Goal: Task Accomplishment & Management: Complete application form

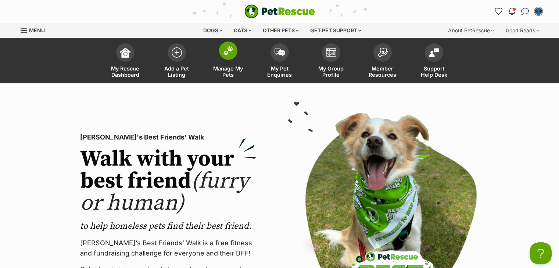
click at [223, 57] on span at bounding box center [228, 51] width 18 height 18
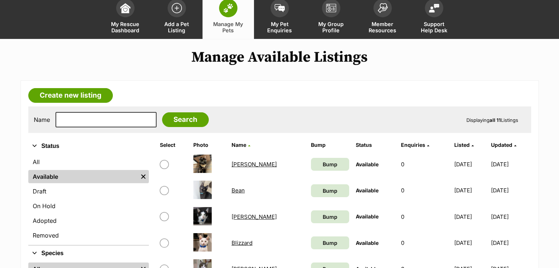
scroll to position [42, 0]
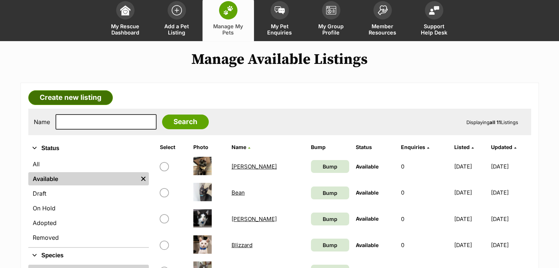
click at [60, 99] on link "Create new listing" at bounding box center [70, 97] width 85 height 15
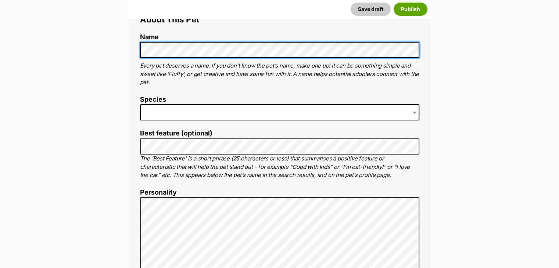
scroll to position [140, 0]
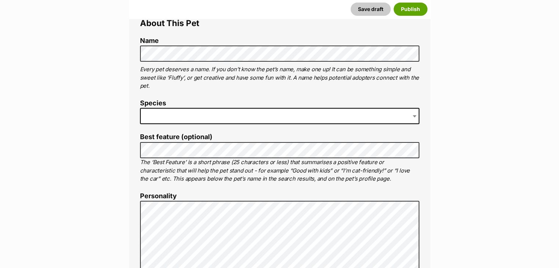
click at [346, 112] on span at bounding box center [279, 116] width 279 height 16
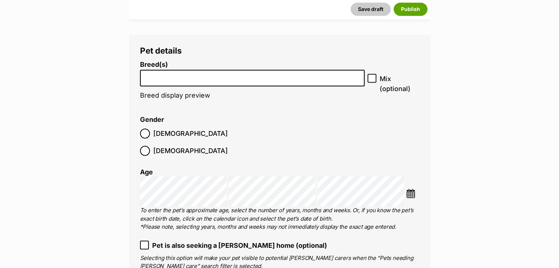
scroll to position [842, 0]
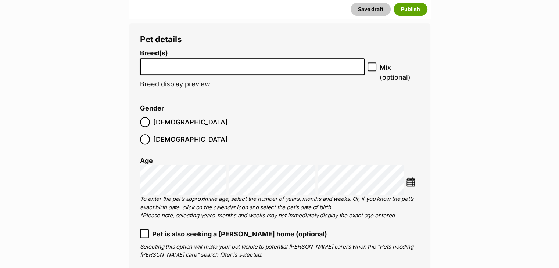
click at [207, 68] on li at bounding box center [253, 66] width 220 height 15
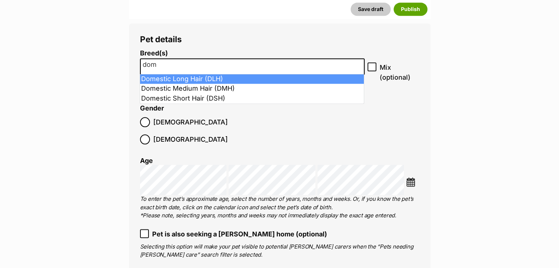
type input "dom"
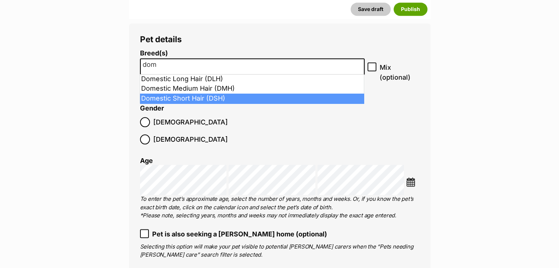
select select "252102"
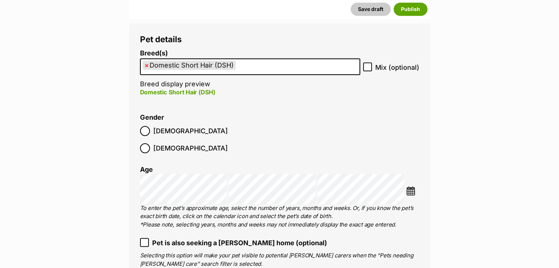
click at [184, 143] on label "Female" at bounding box center [184, 148] width 88 height 10
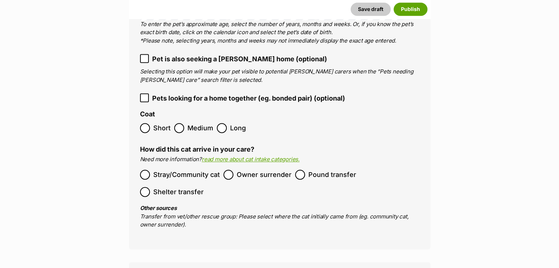
scroll to position [1014, 0]
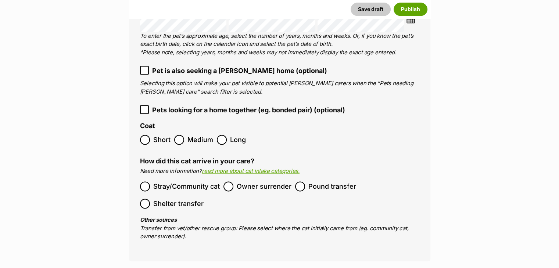
click at [337, 182] on span "Pound transfer" at bounding box center [332, 187] width 48 height 10
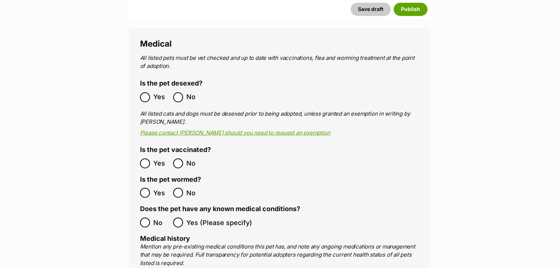
scroll to position [1295, 0]
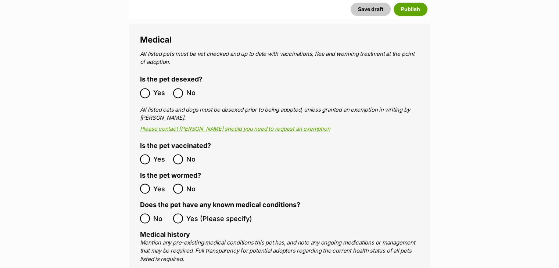
click at [152, 213] on label "No" at bounding box center [154, 218] width 29 height 10
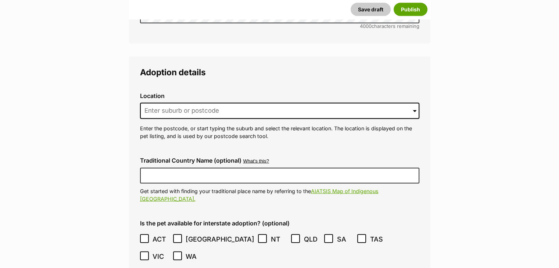
scroll to position [1712, 0]
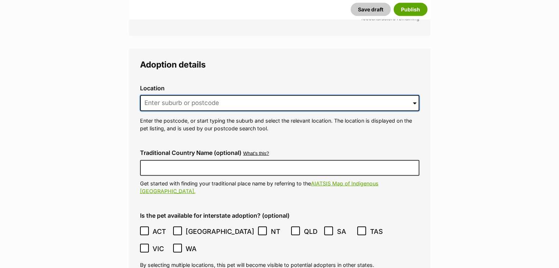
click at [321, 95] on input at bounding box center [279, 103] width 279 height 16
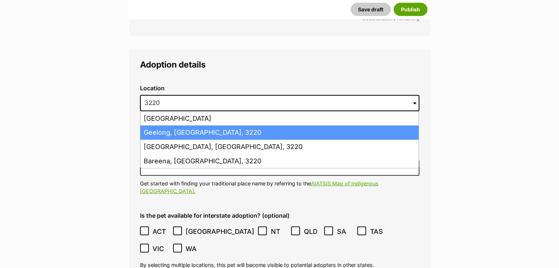
click at [283, 126] on li "Geelong, Victoria, 3220" at bounding box center [279, 133] width 278 height 14
type input "Geelong, Victoria, 3220"
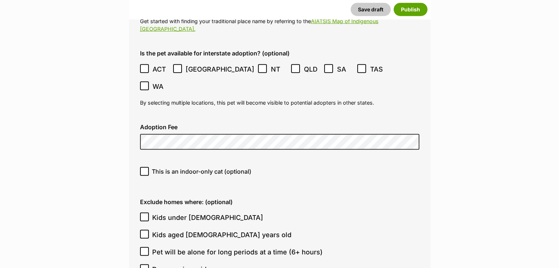
scroll to position [1878, 0]
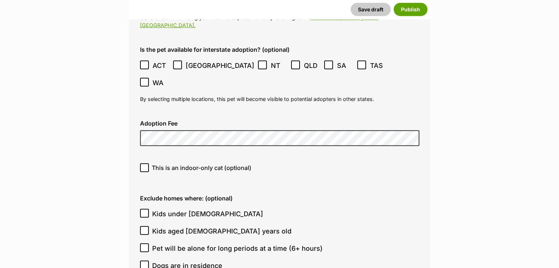
click at [190, 164] on span "This is an indoor-only cat (optional)" at bounding box center [202, 168] width 100 height 9
click at [149, 164] on input "This is an indoor-only cat (optional)" at bounding box center [144, 168] width 9 height 9
checkbox input "true"
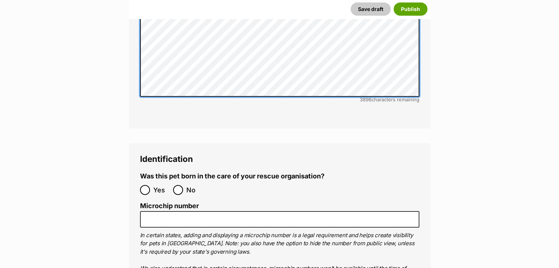
scroll to position [2390, 0]
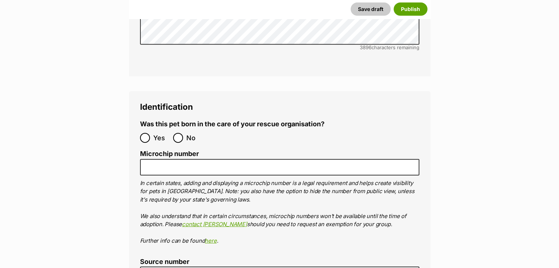
click at [188, 133] on span "No" at bounding box center [194, 138] width 16 height 10
click at [183, 133] on input "No" at bounding box center [178, 138] width 10 height 10
radio input "true"
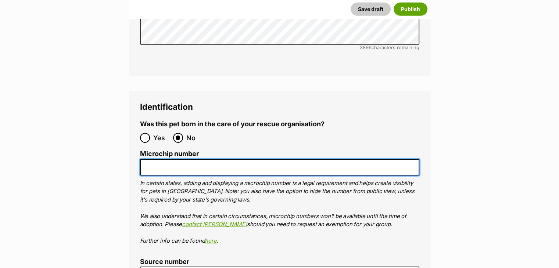
click at [148, 159] on input "Microchip number" at bounding box center [279, 167] width 279 height 17
paste input "956000018330053"
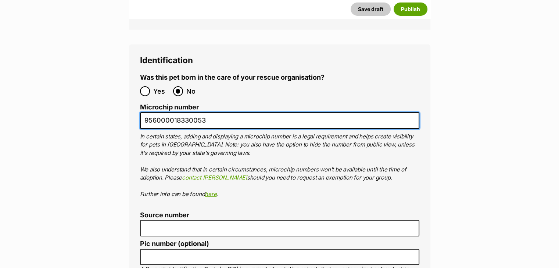
scroll to position [2465, 0]
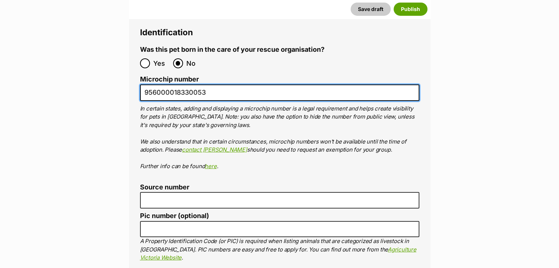
type input "956000018330053"
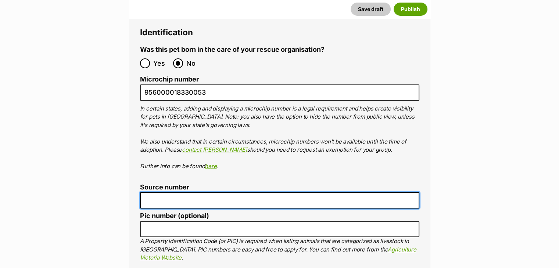
click at [322, 192] on input "Source number" at bounding box center [279, 200] width 279 height 17
type input "RE100238"
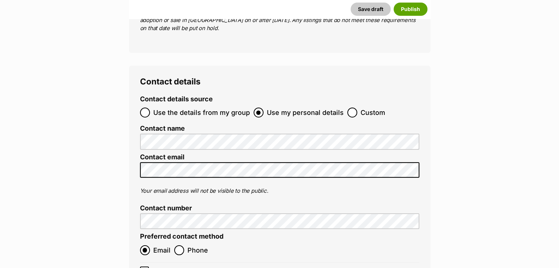
scroll to position [2790, 0]
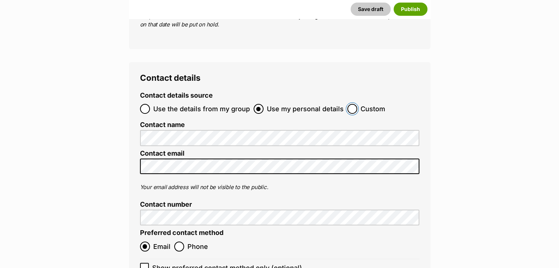
click at [351, 104] on input "Custom" at bounding box center [352, 109] width 10 height 10
radio input "true"
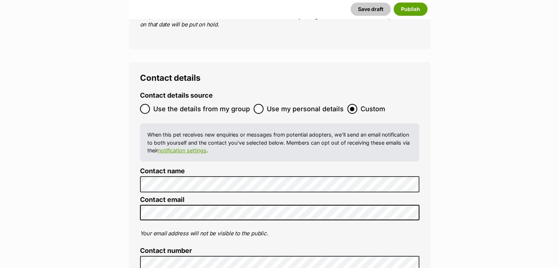
click at [211, 104] on span "Use the details from my group" at bounding box center [201, 109] width 97 height 10
click at [150, 104] on input "Use the details from my group" at bounding box center [145, 109] width 10 height 10
radio input "true"
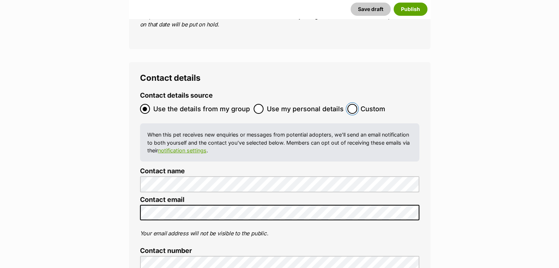
click at [347, 104] on input "Custom" at bounding box center [352, 109] width 10 height 10
radio input "true"
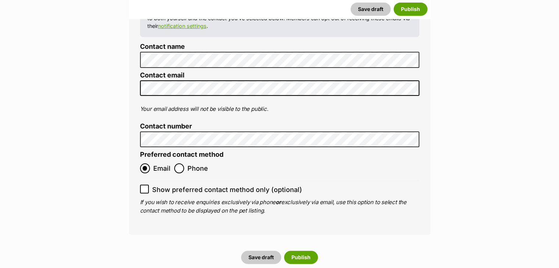
scroll to position [2946, 0]
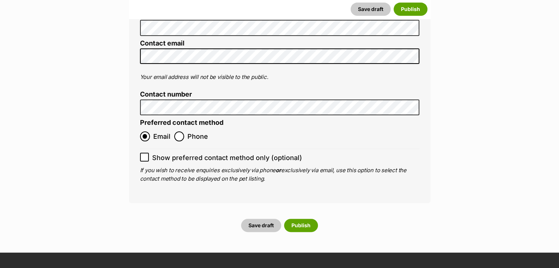
click at [264, 153] on span "Show preferred contact method only (optional)" at bounding box center [227, 158] width 150 height 10
click at [149, 153] on input "Show preferred contact method only (optional)" at bounding box center [144, 157] width 9 height 9
checkbox input "true"
click at [296, 219] on button "Publish" at bounding box center [301, 225] width 34 height 13
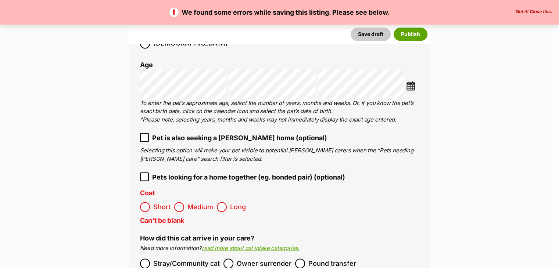
scroll to position [1017, 0]
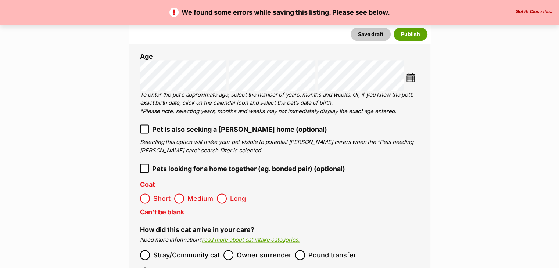
click at [155, 194] on span "Short" at bounding box center [161, 199] width 17 height 10
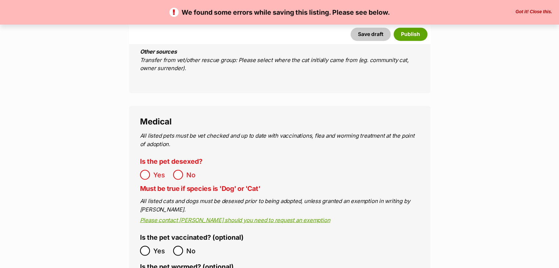
scroll to position [1283, 0]
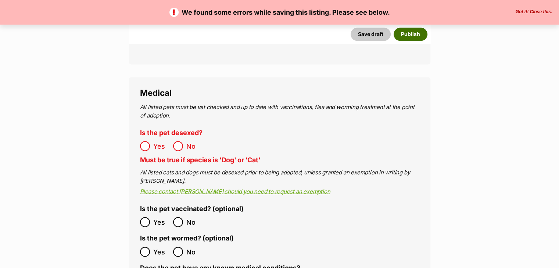
click at [416, 34] on button "Publish" at bounding box center [411, 34] width 34 height 13
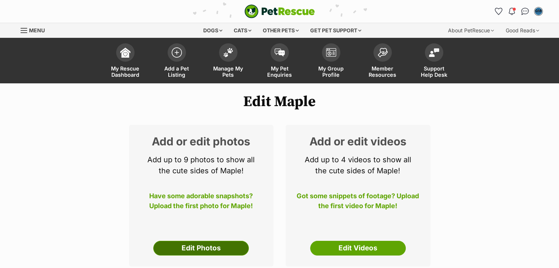
click at [200, 249] on link "Edit Photos" at bounding box center [201, 248] width 96 height 15
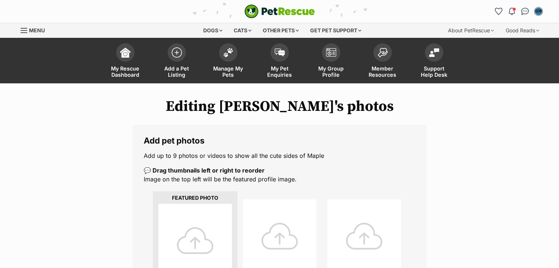
click at [197, 239] on div at bounding box center [194, 240] width 73 height 73
click at [190, 236] on div at bounding box center [194, 240] width 73 height 73
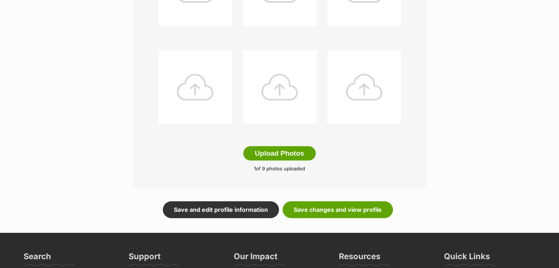
scroll to position [337, 0]
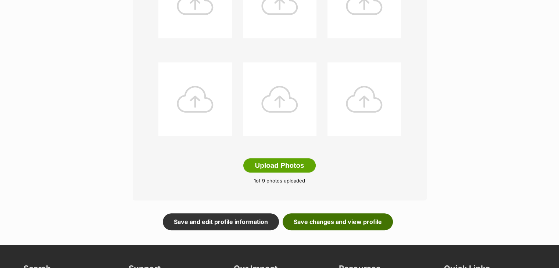
click at [364, 223] on link "Save changes and view profile" at bounding box center [338, 221] width 110 height 17
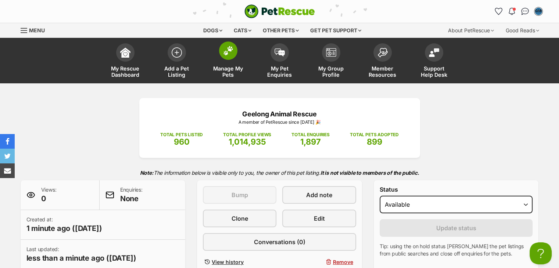
click at [227, 60] on link "Manage My Pets" at bounding box center [227, 62] width 51 height 44
